Goal: Task Accomplishment & Management: Manage account settings

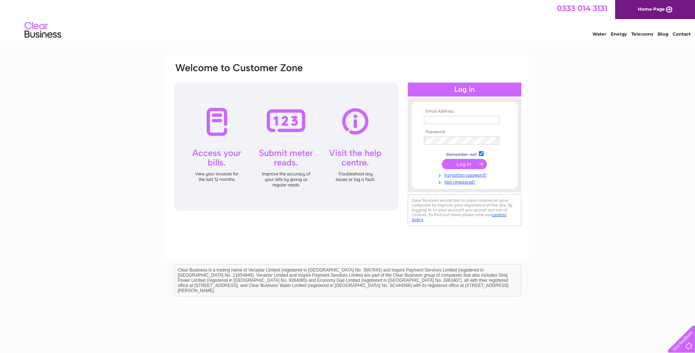
click at [462, 164] on input "submit" at bounding box center [464, 164] width 45 height 10
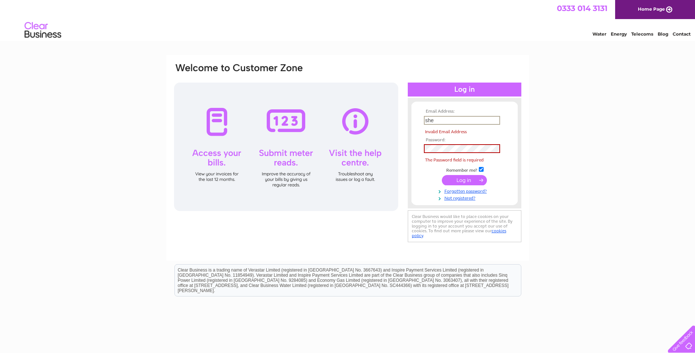
type input "[EMAIL_ADDRESS][DOMAIN_NAME]"
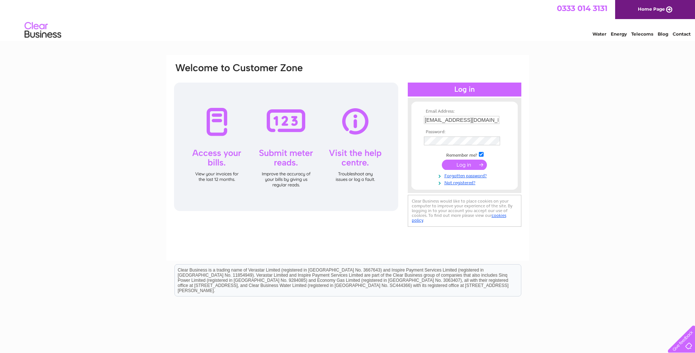
click at [474, 165] on input "submit" at bounding box center [464, 164] width 45 height 10
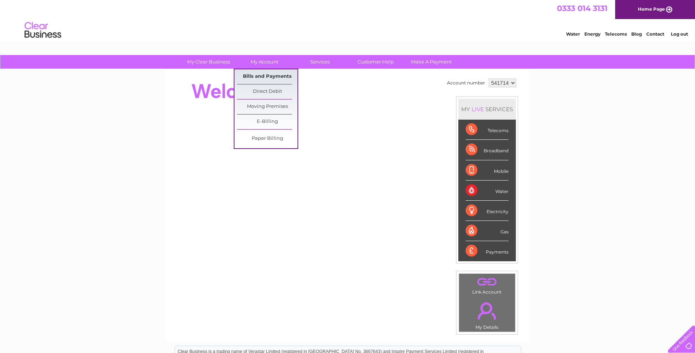
click at [265, 77] on link "Bills and Payments" at bounding box center [267, 76] width 60 height 15
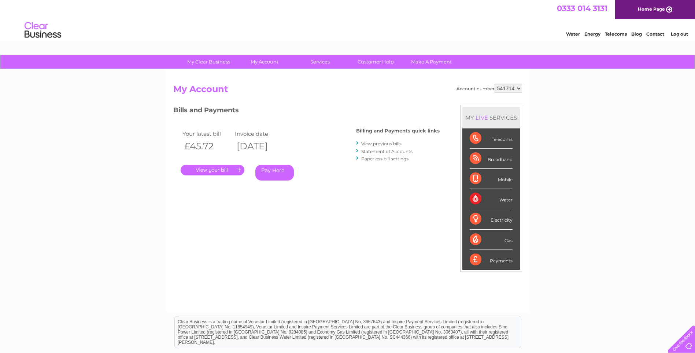
click at [216, 169] on link "." at bounding box center [213, 170] width 64 height 11
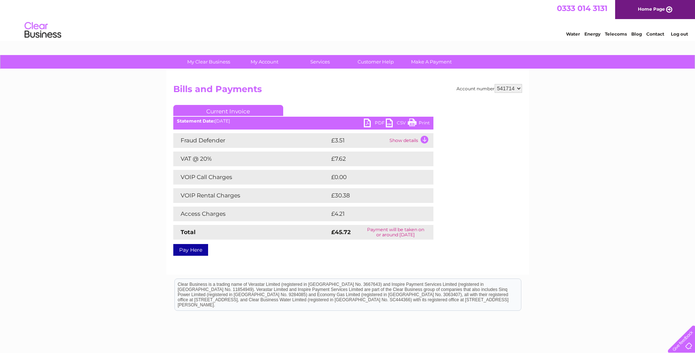
drag, startPoint x: 413, startPoint y: 122, endPoint x: 45, endPoint y: 37, distance: 377.8
click at [413, 122] on link "Print" at bounding box center [419, 123] width 22 height 11
click at [679, 34] on link "Log out" at bounding box center [679, 33] width 17 height 5
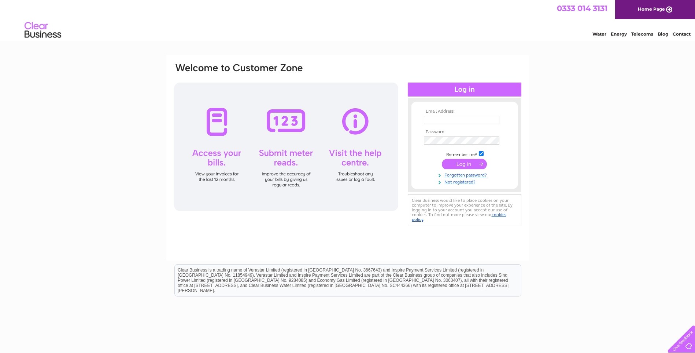
click at [463, 88] on div at bounding box center [465, 89] width 114 height 14
click at [211, 173] on div at bounding box center [286, 146] width 224 height 128
click at [427, 118] on input "text" at bounding box center [462, 120] width 76 height 8
type input "sheilatapp3@gmail.com"
click at [472, 165] on input "submit" at bounding box center [464, 164] width 45 height 10
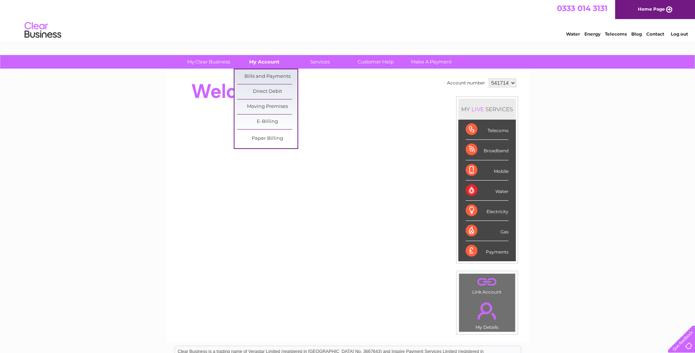
click at [258, 61] on link "My Account" at bounding box center [264, 62] width 60 height 14
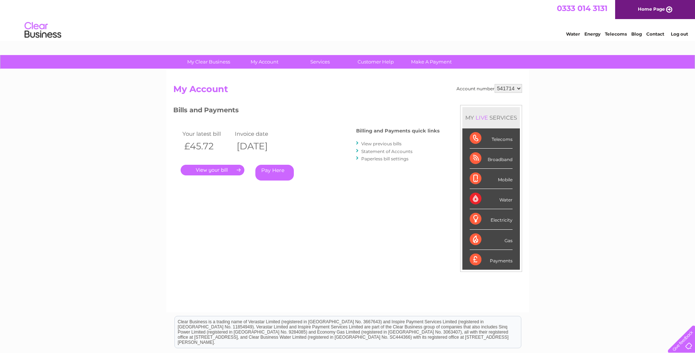
click at [370, 144] on link "View previous bills" at bounding box center [381, 143] width 40 height 5
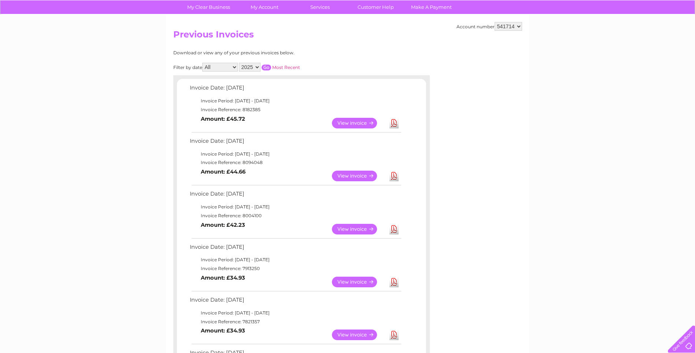
scroll to position [37, 0]
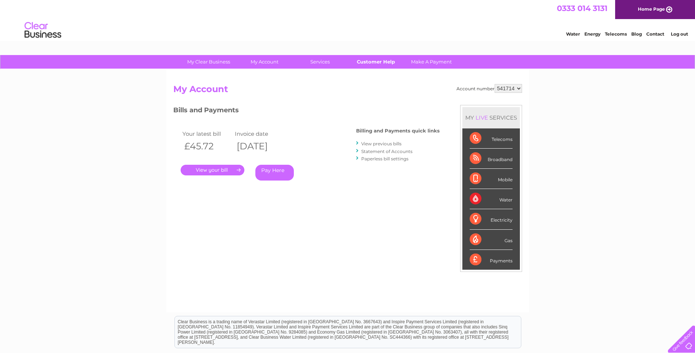
click at [378, 62] on link "Customer Help" at bounding box center [376, 62] width 60 height 14
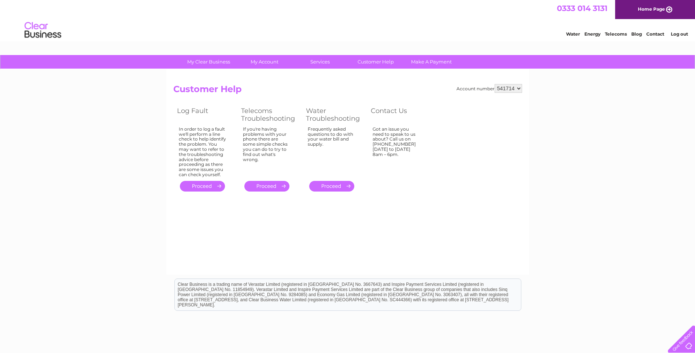
click at [678, 34] on link "Log out" at bounding box center [679, 33] width 17 height 5
